Goal: Communication & Community: Answer question/provide support

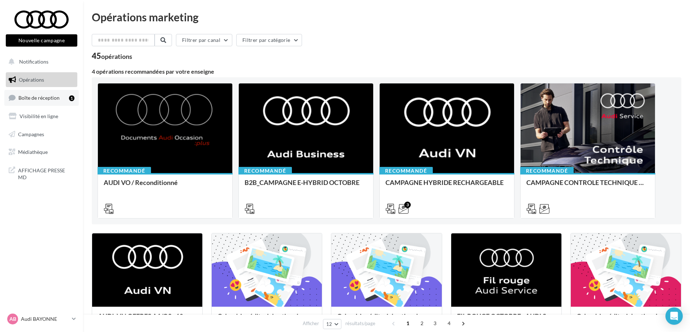
click at [40, 102] on link "Boîte de réception 1" at bounding box center [41, 98] width 74 height 16
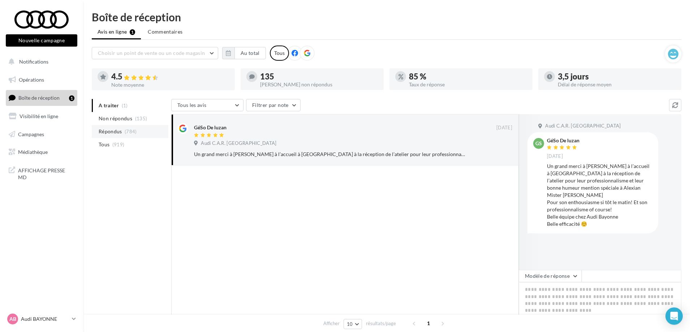
click at [118, 131] on span "Répondus" at bounding box center [110, 131] width 23 height 7
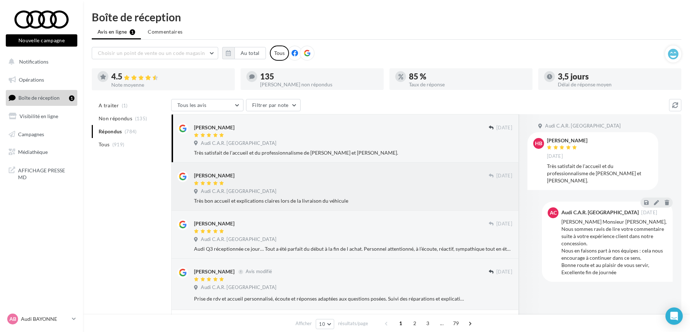
click at [320, 185] on div at bounding box center [341, 184] width 295 height 6
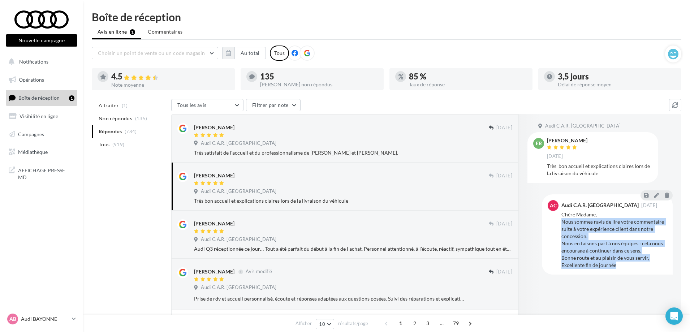
drag, startPoint x: 622, startPoint y: 267, endPoint x: 563, endPoint y: 224, distance: 73.0
click at [563, 224] on div "Chère Madame, Nous sommes ravis de lire votre commentaire suite à votre expérie…" at bounding box center [614, 240] width 106 height 58
copy div "Nous sommes ravis de lire votre commentaire suite à votre expérience client dan…"
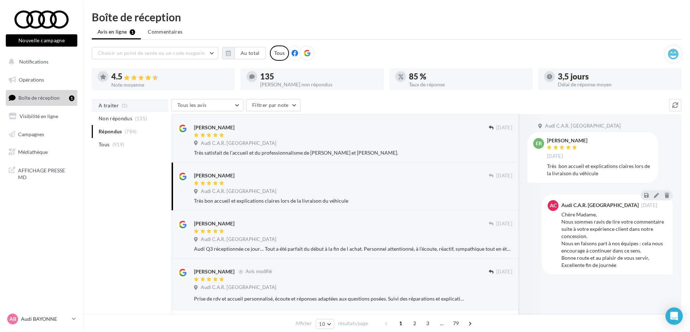
click at [110, 103] on span "A traiter" at bounding box center [109, 105] width 20 height 7
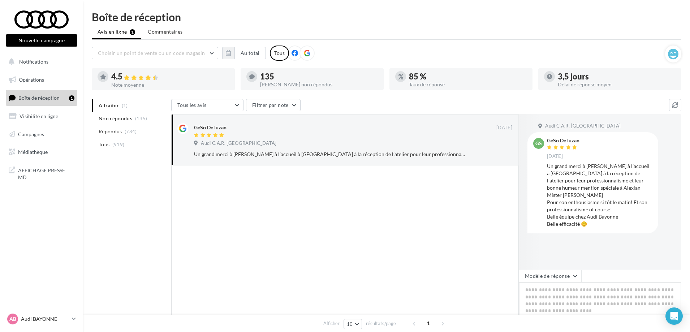
click at [534, 292] on textarea at bounding box center [600, 304] width 163 height 45
paste textarea "**********"
type textarea "**********"
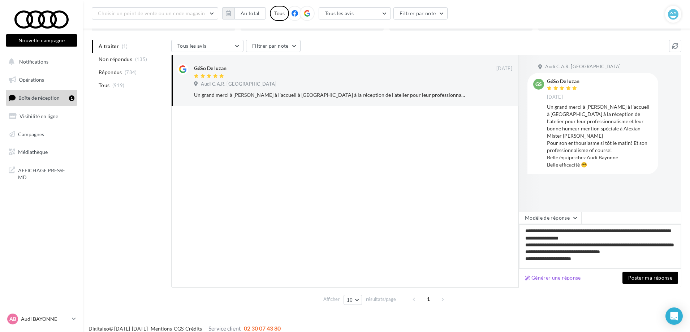
scroll to position [72, 0]
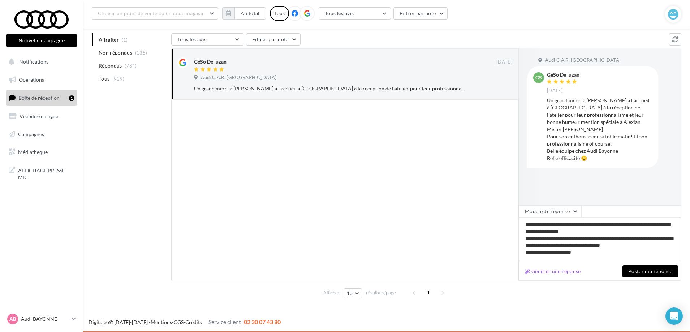
type textarea "**********"
click at [635, 271] on button "Poster ma réponse" at bounding box center [651, 271] width 56 height 12
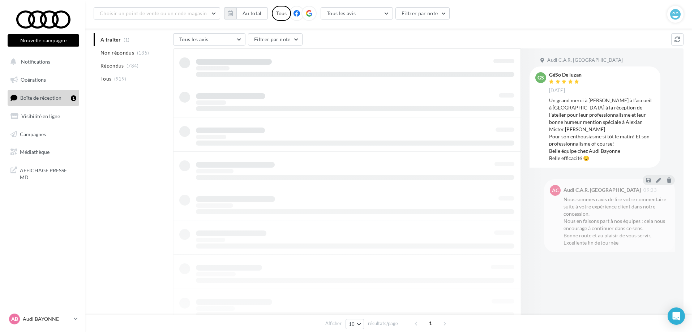
scroll to position [0, 0]
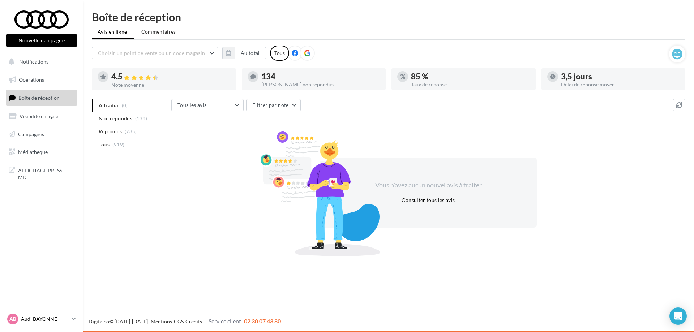
click at [50, 317] on p "Audi BAYONNE" at bounding box center [45, 318] width 48 height 7
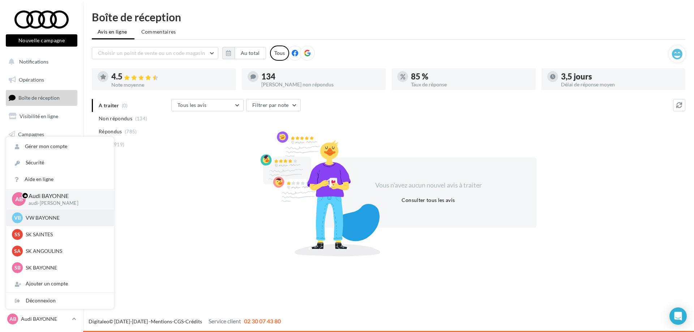
click at [59, 218] on p "VW BAYONNE" at bounding box center [65, 217] width 79 height 7
